Goal: Use online tool/utility: Utilize a website feature to perform a specific function

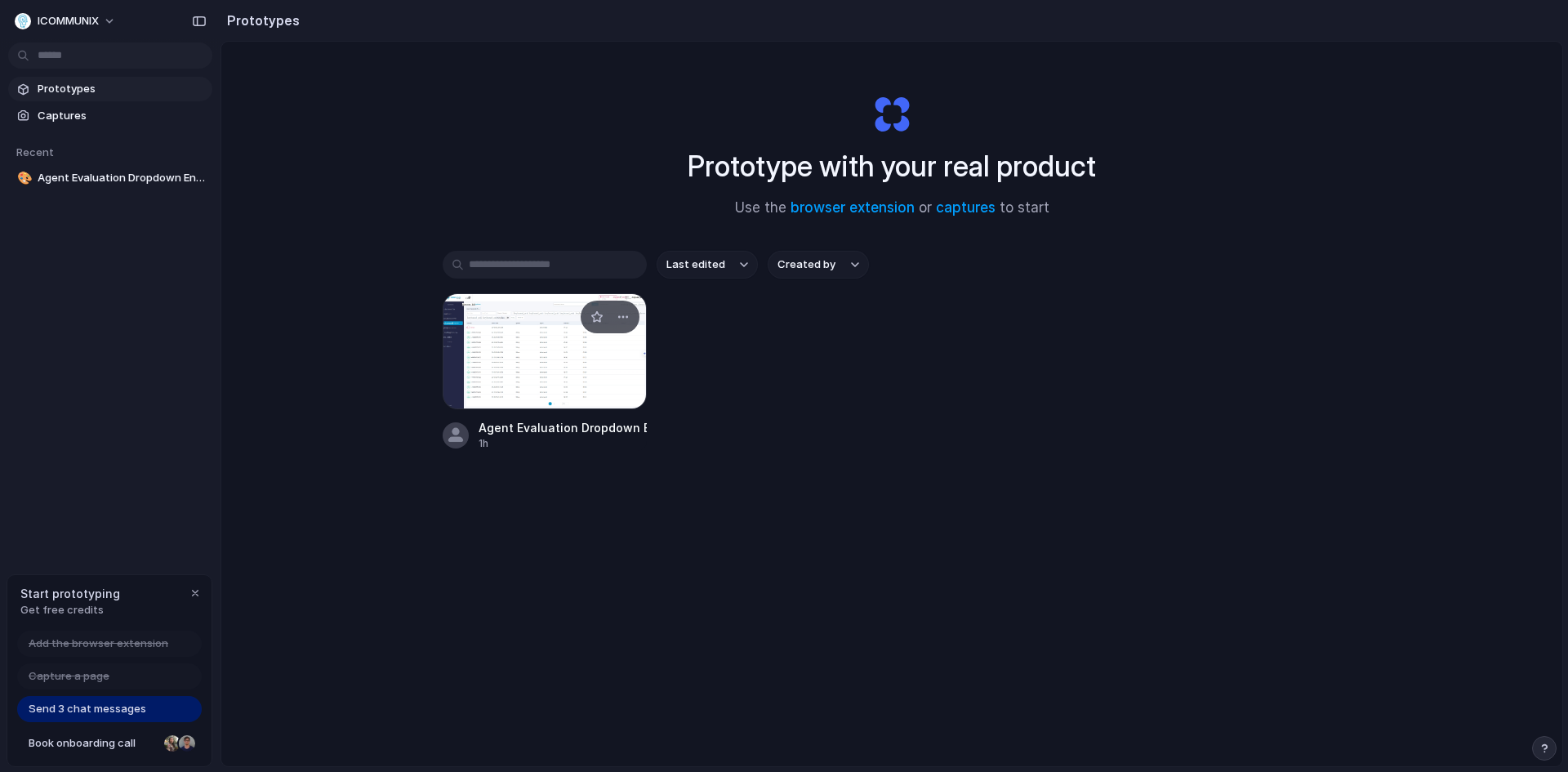
drag, startPoint x: 0, startPoint y: 0, endPoint x: 547, endPoint y: 372, distance: 661.5
click at [547, 372] on div at bounding box center [545, 351] width 204 height 116
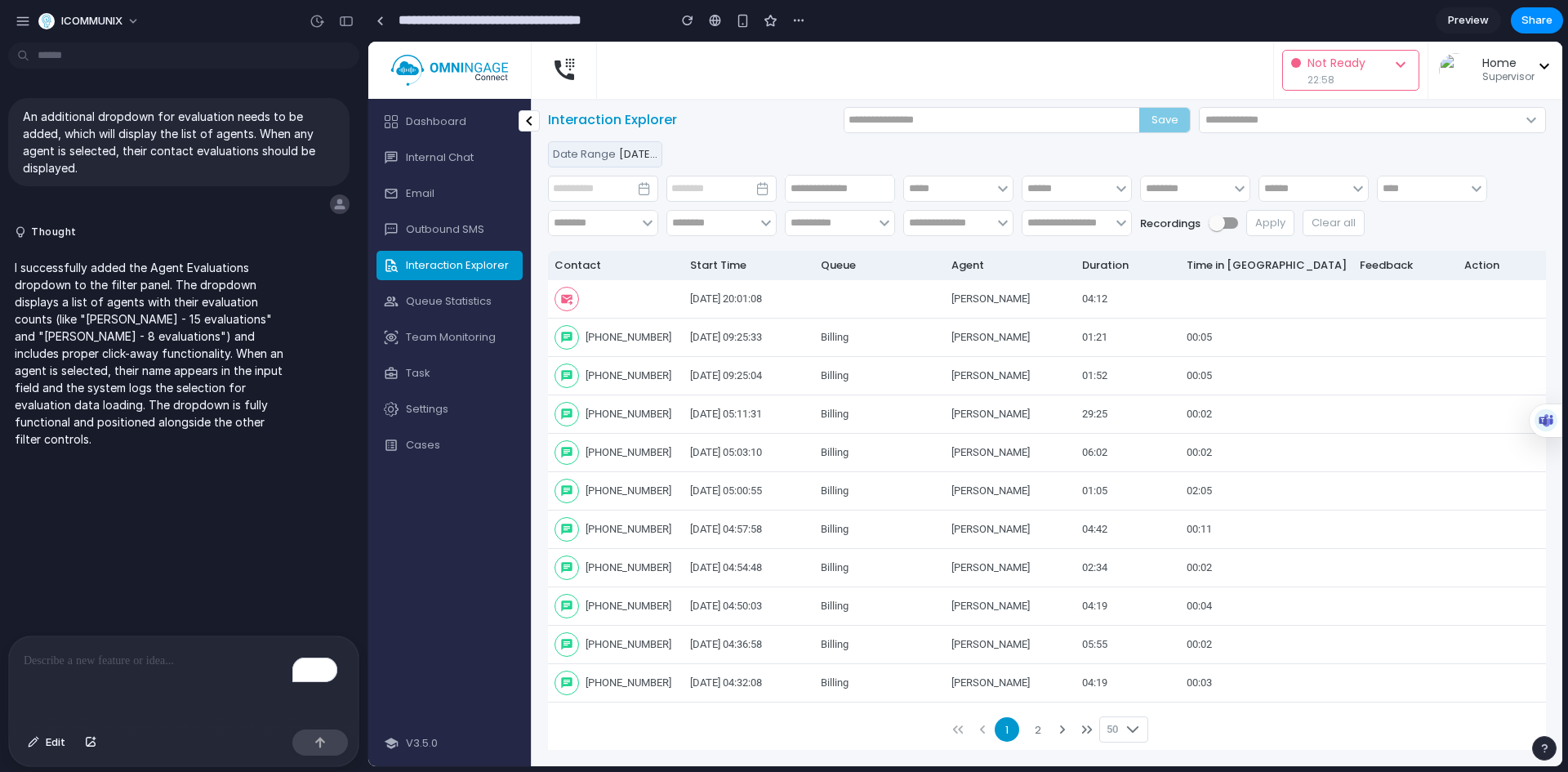
click at [1476, 21] on span "Preview" at bounding box center [1468, 20] width 41 height 16
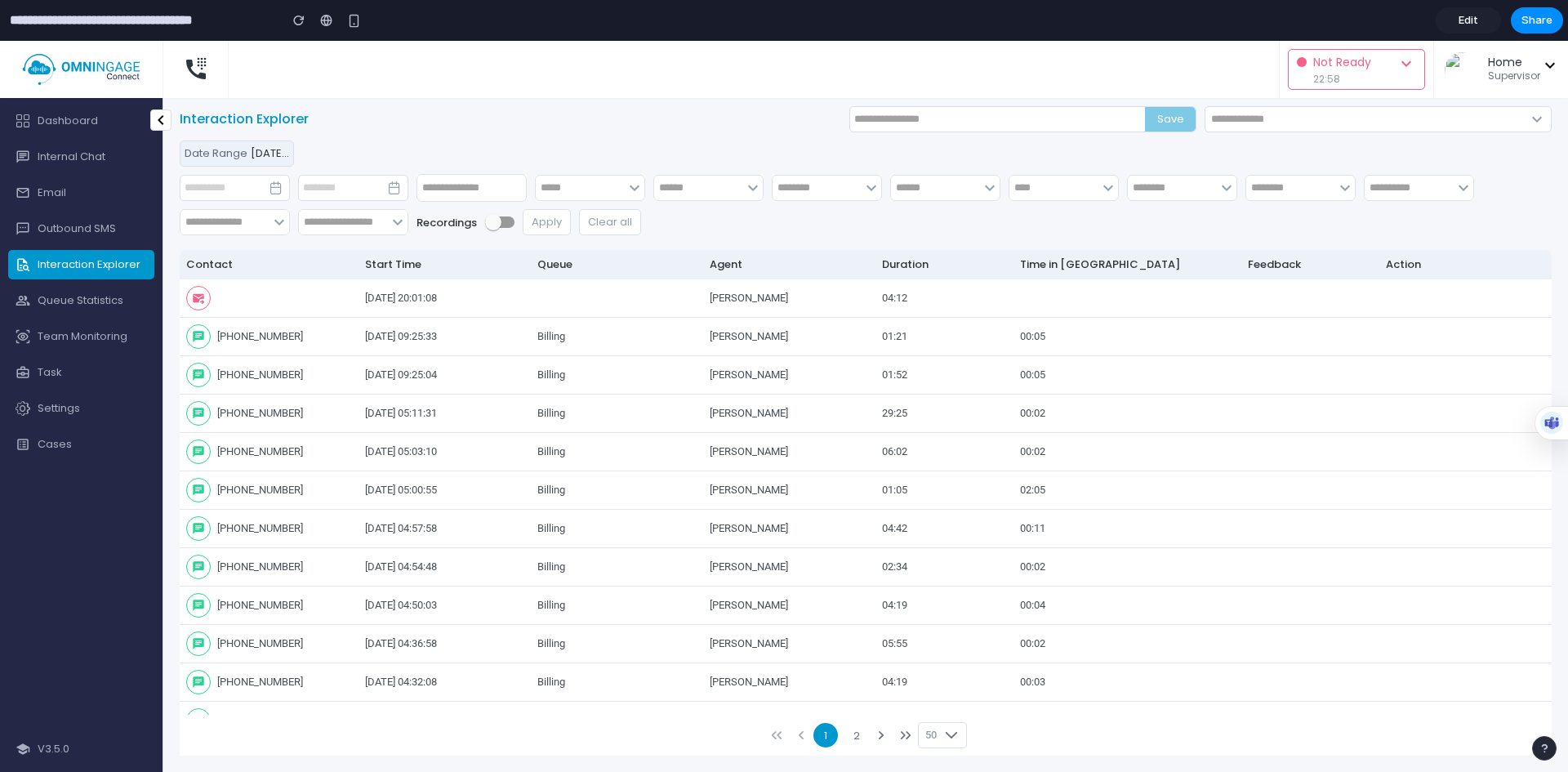
click at [1476, 21] on span "Edit" at bounding box center [1468, 20] width 20 height 16
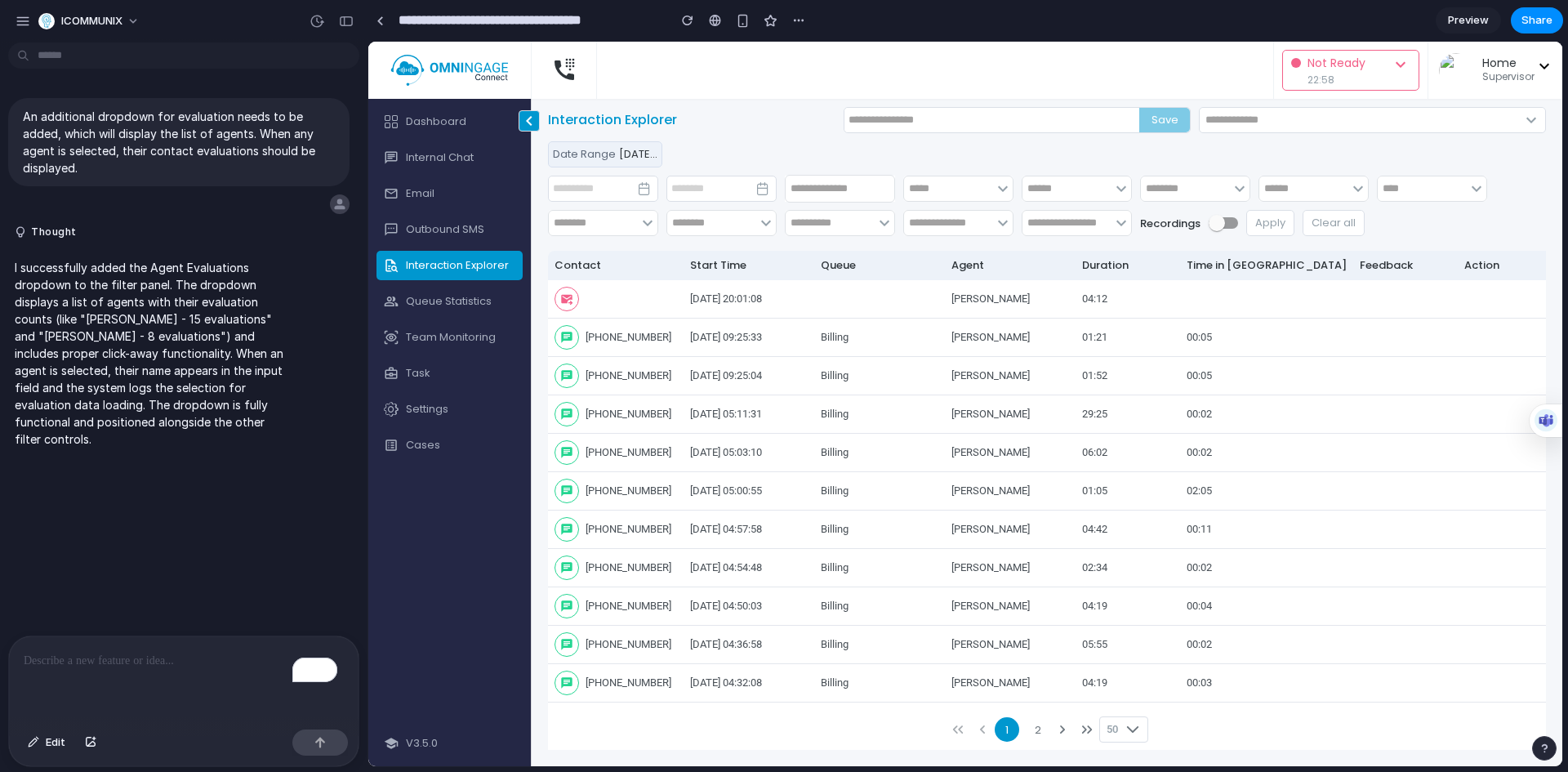
click at [527, 120] on span "chevron_left" at bounding box center [529, 121] width 20 height 20
click at [639, 149] on span "[DATE] 00:00:00 - [DATE] 23:59:59" at bounding box center [706, 154] width 176 height 15
click at [755, 192] on button "button" at bounding box center [762, 188] width 26 height 20
click at [839, 197] on input "text" at bounding box center [840, 189] width 110 height 28
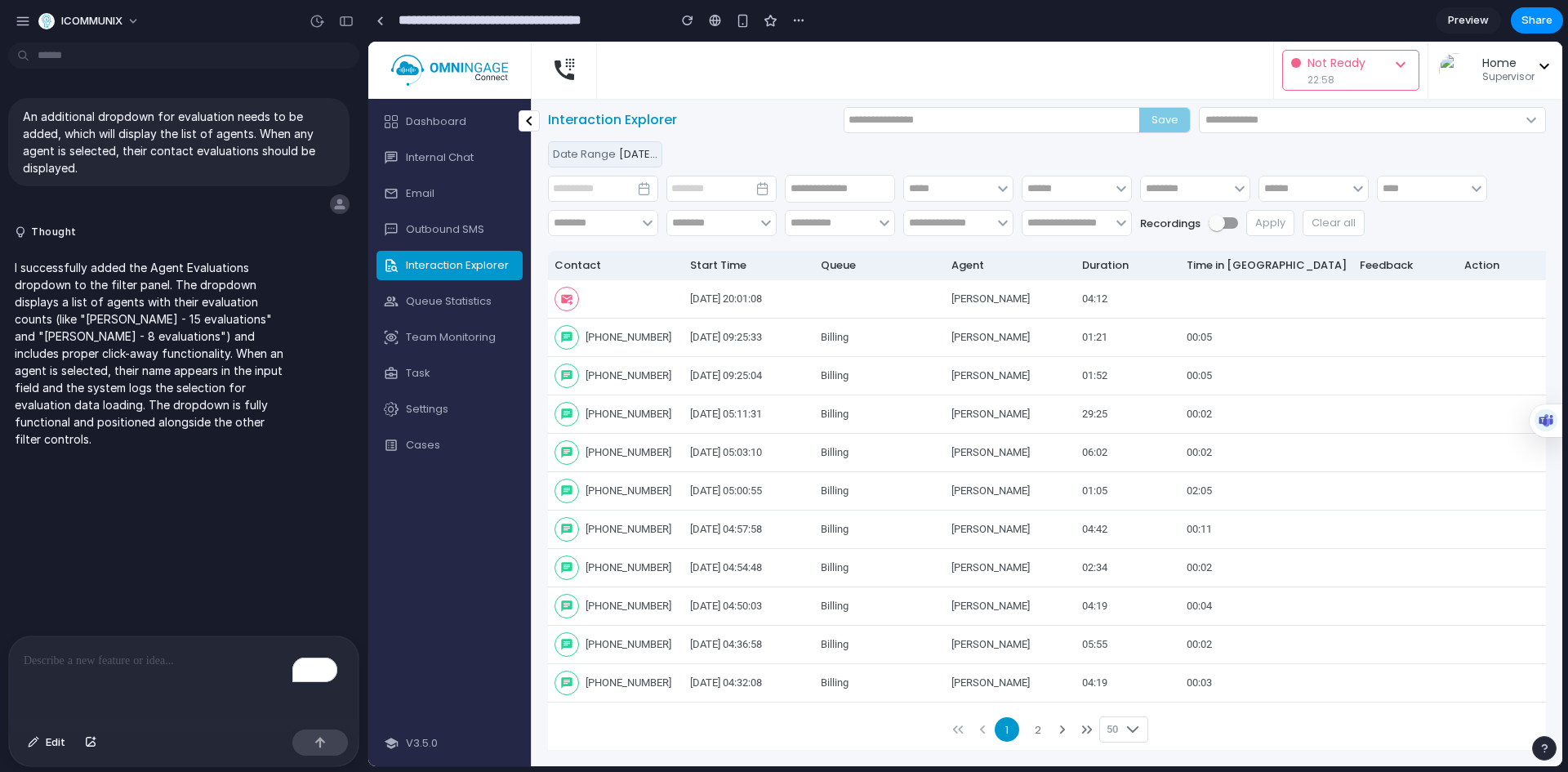
drag, startPoint x: 977, startPoint y: 196, endPoint x: 993, endPoint y: 196, distance: 16.0
click at [977, 196] on input "text" at bounding box center [948, 189] width 89 height 26
click at [1009, 190] on span "keyboard_arrow_down" at bounding box center [1002, 188] width 20 height 20
click at [1009, 189] on span "keyboard_arrow_down" at bounding box center [1002, 188] width 20 height 20
click at [975, 196] on input "text" at bounding box center [948, 189] width 89 height 26
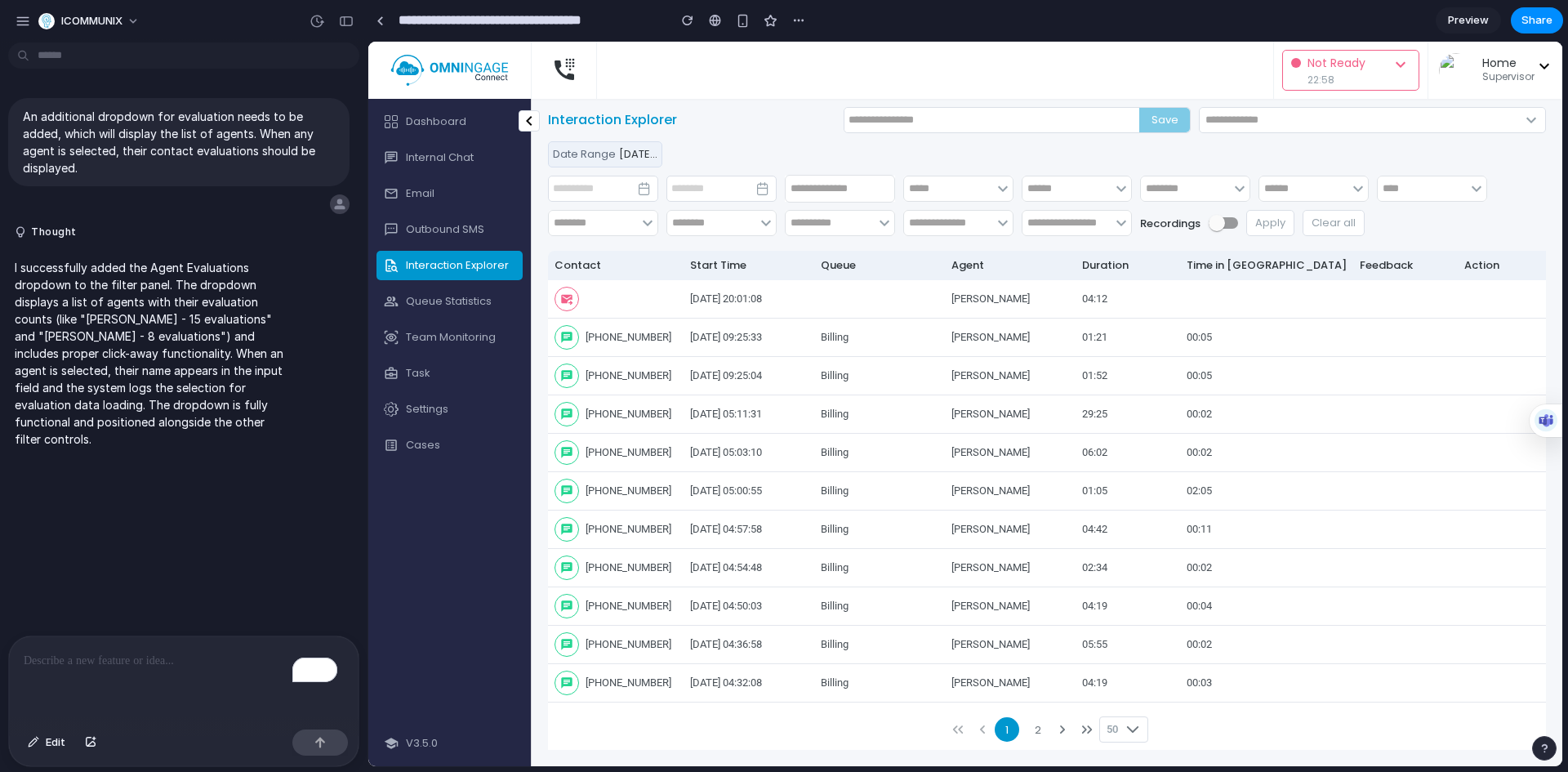
click at [1065, 194] on input "text" at bounding box center [1067, 189] width 89 height 26
click at [1177, 188] on input "text" at bounding box center [1185, 189] width 89 height 26
click at [1278, 185] on input "text" at bounding box center [1303, 189] width 89 height 26
click at [1064, 230] on input "text" at bounding box center [1067, 223] width 89 height 26
click at [954, 230] on input "text" at bounding box center [948, 223] width 89 height 26
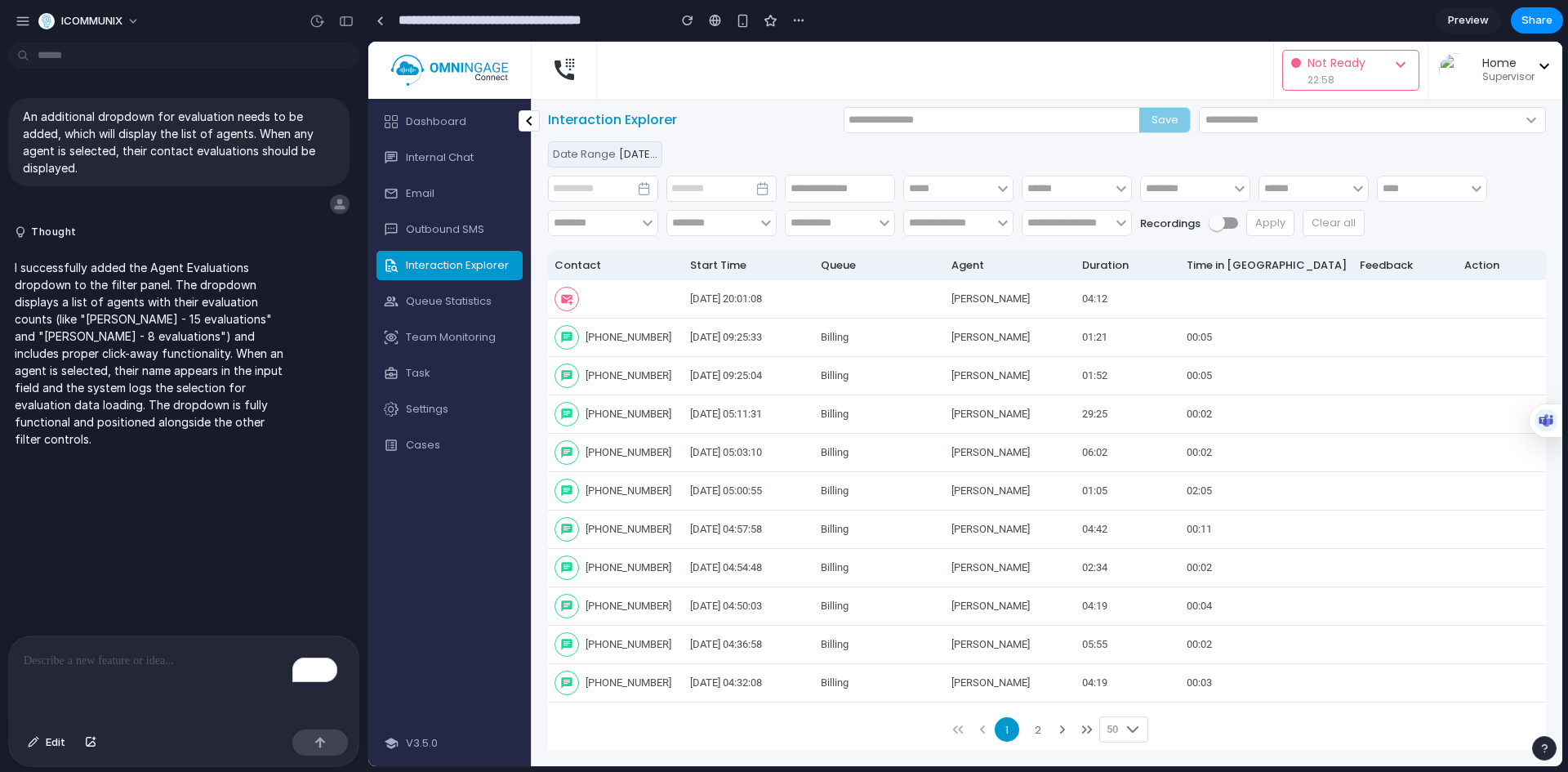
click at [838, 228] on input "text" at bounding box center [829, 223] width 89 height 26
click at [722, 230] on input "text" at bounding box center [711, 223] width 89 height 26
click at [619, 229] on input "text" at bounding box center [593, 223] width 89 height 26
click at [624, 194] on input "text" at bounding box center [590, 189] width 82 height 25
click at [639, 186] on span "button" at bounding box center [643, 188] width 13 height 13
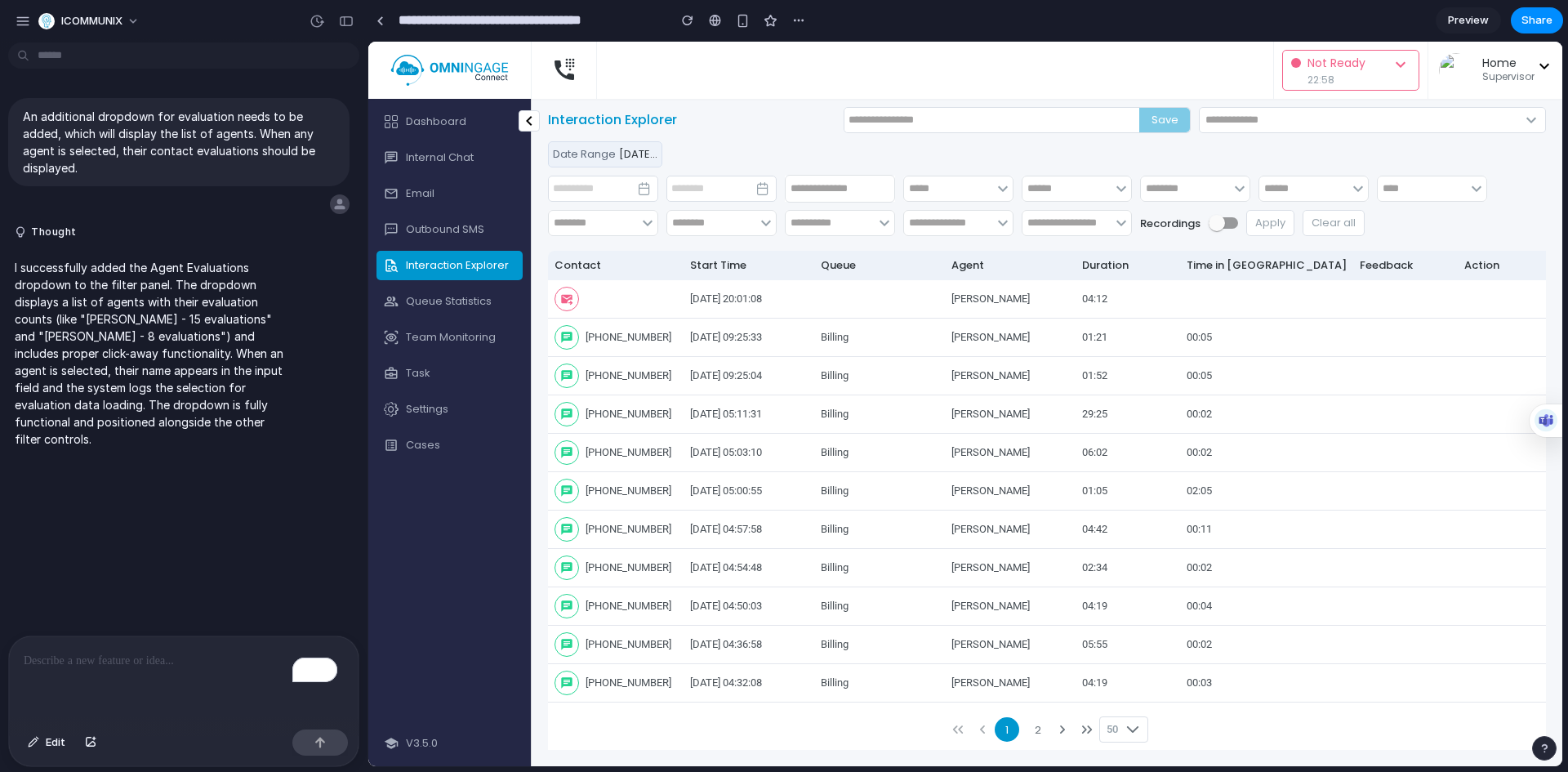
click at [697, 189] on input "text" at bounding box center [708, 189] width 82 height 25
click at [637, 157] on span "[DATE] 00:00:00 - [DATE] 23:59:59" at bounding box center [706, 154] width 176 height 15
click at [773, 154] on div "Date Range [DATE] 00:00:00 - [DATE] 23:59:59" at bounding box center [1047, 154] width 998 height 26
click at [1018, 123] on input "text" at bounding box center [991, 120] width 295 height 25
click at [1153, 120] on div "Save" at bounding box center [1016, 120] width 347 height 26
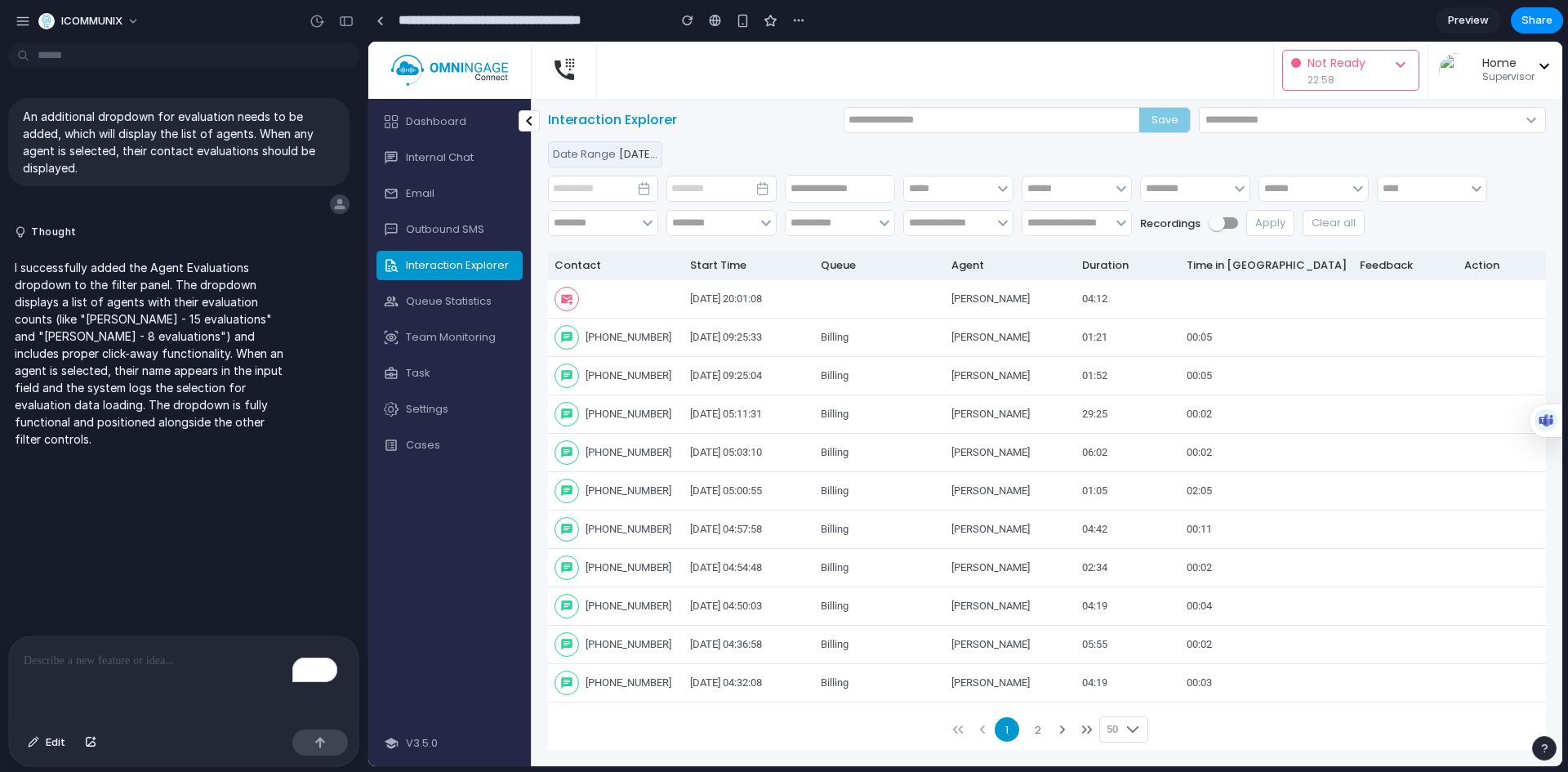
click at [1050, 151] on div "Date Range [DATE] 00:00:00 - [DATE] 23:59:59" at bounding box center [1047, 154] width 998 height 26
